Goal: Task Accomplishment & Management: Manage account settings

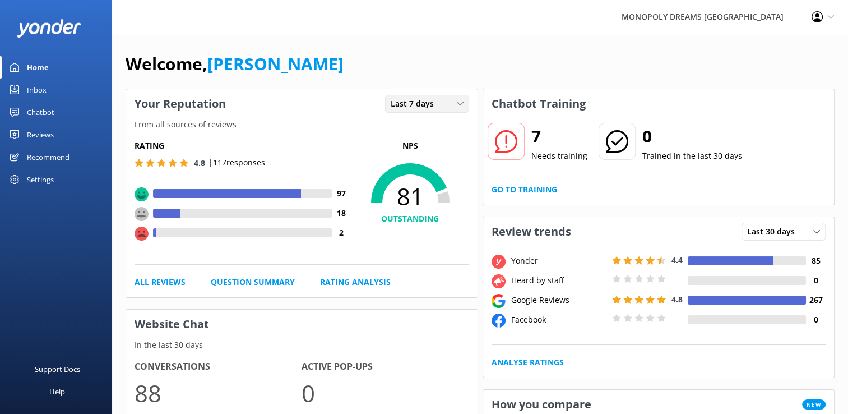
click at [399, 104] on span "Last 7 days" at bounding box center [416, 104] width 50 height 12
click at [408, 149] on div "Last 30 days" at bounding box center [411, 149] width 40 height 11
click at [395, 109] on span "Last 30 days" at bounding box center [418, 104] width 54 height 12
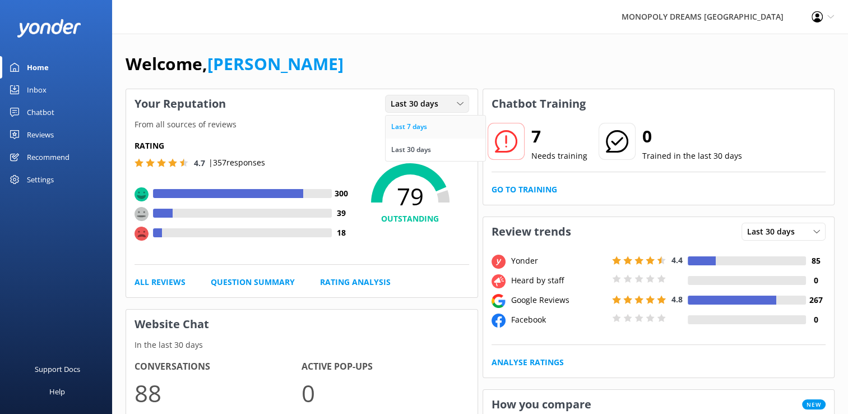
click at [405, 125] on div "Last 7 days" at bounding box center [409, 126] width 36 height 11
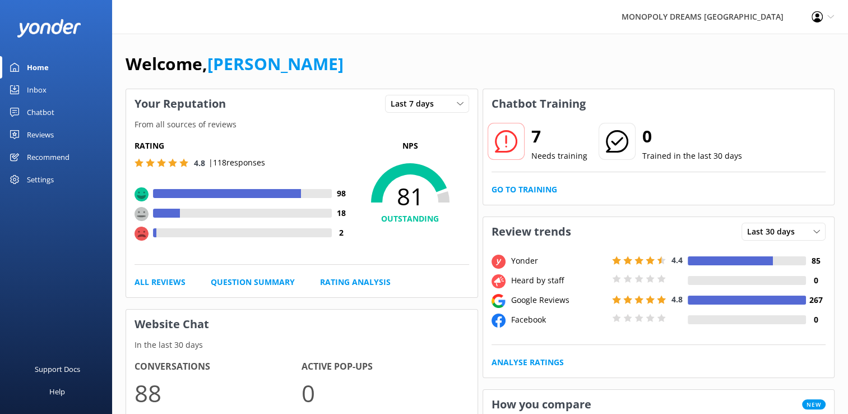
click at [32, 129] on div "Reviews" at bounding box center [40, 134] width 27 height 22
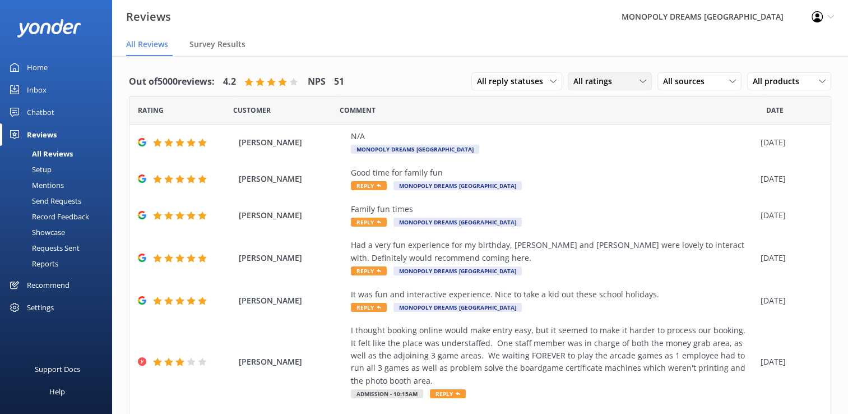
click at [578, 82] on span "All ratings" at bounding box center [596, 81] width 45 height 12
click at [584, 169] on div "Detractors" at bounding box center [610, 172] width 52 height 11
